Goal: Task Accomplishment & Management: Manage account settings

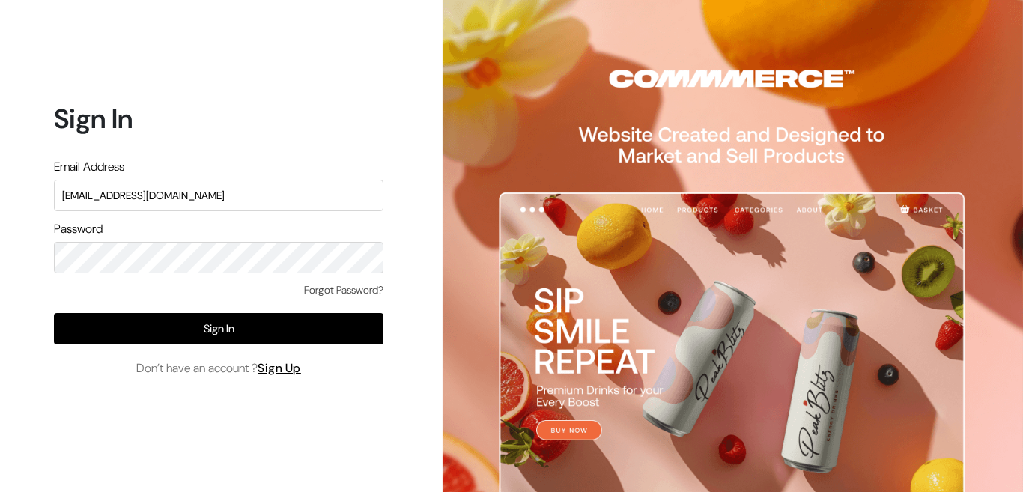
type input "[EMAIL_ADDRESS][DOMAIN_NAME]"
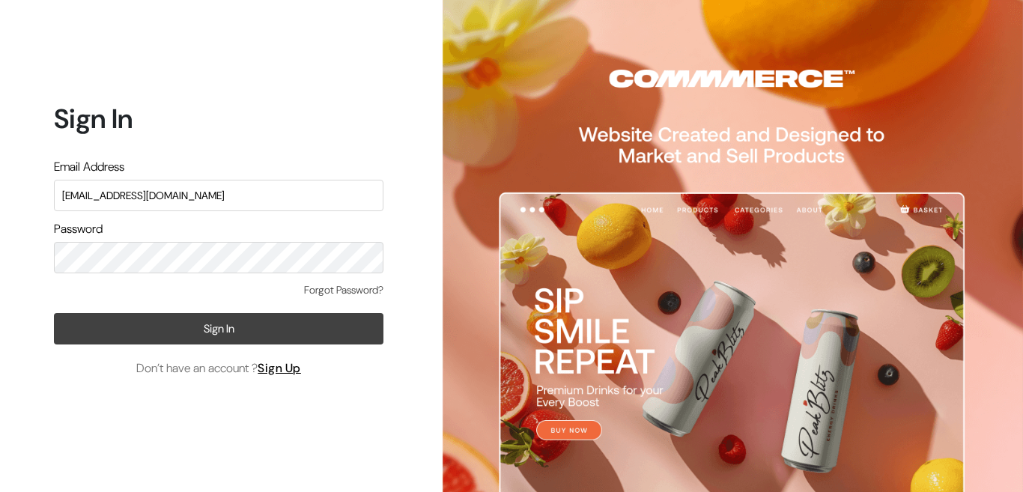
click at [180, 313] on button "Sign In" at bounding box center [219, 328] width 330 height 31
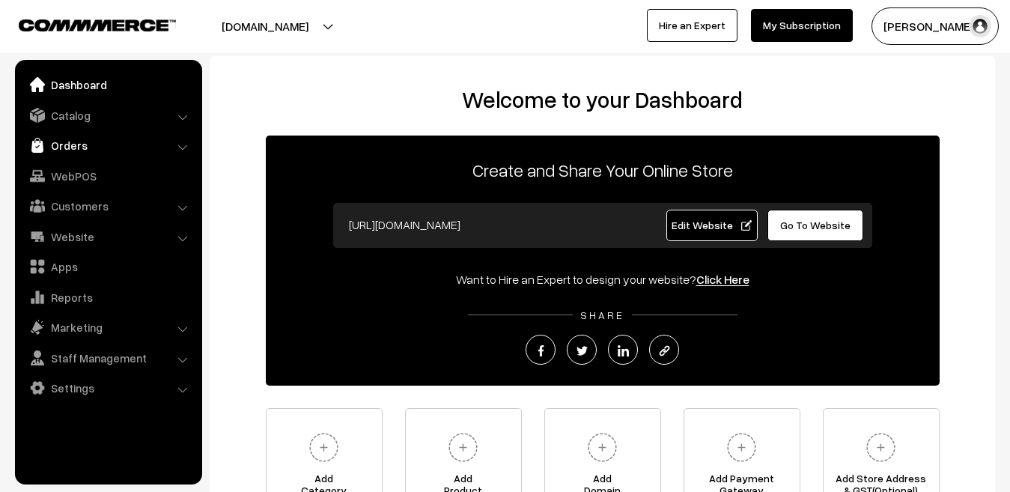
click at [74, 144] on link "Orders" at bounding box center [108, 145] width 178 height 27
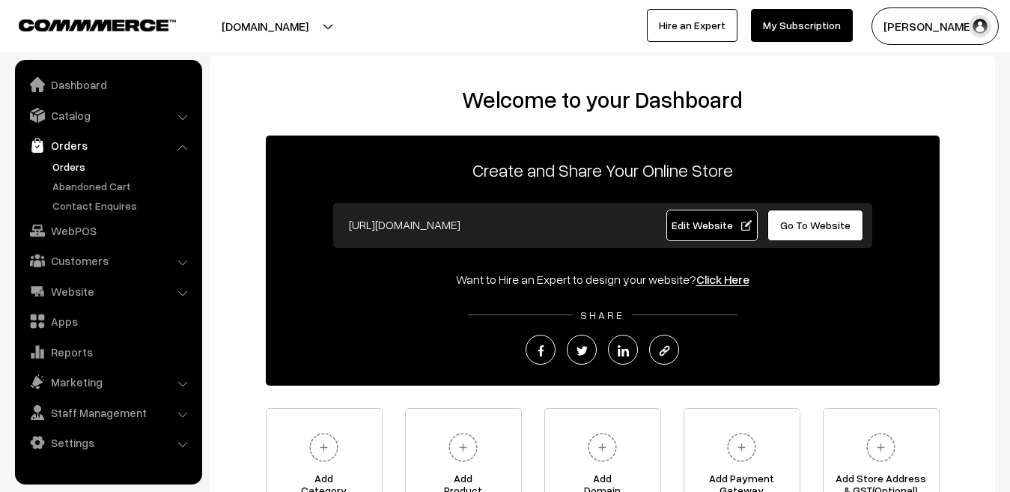
click at [71, 162] on link "Orders" at bounding box center [123, 167] width 148 height 16
